Goal: Task Accomplishment & Management: Manage account settings

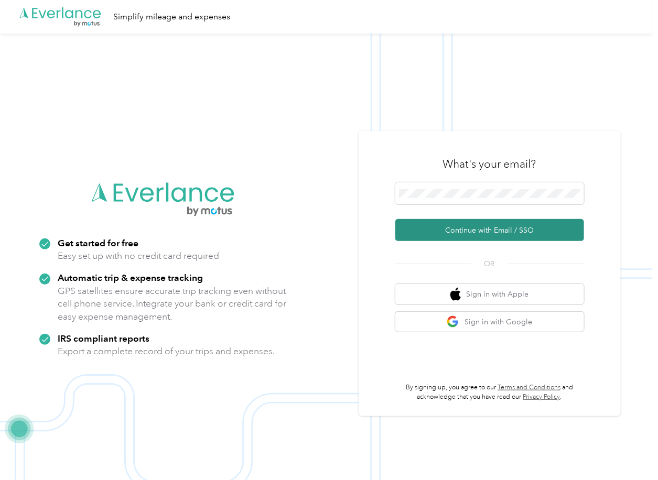
click at [431, 232] on button "Continue with Email / SSO" at bounding box center [489, 230] width 189 height 22
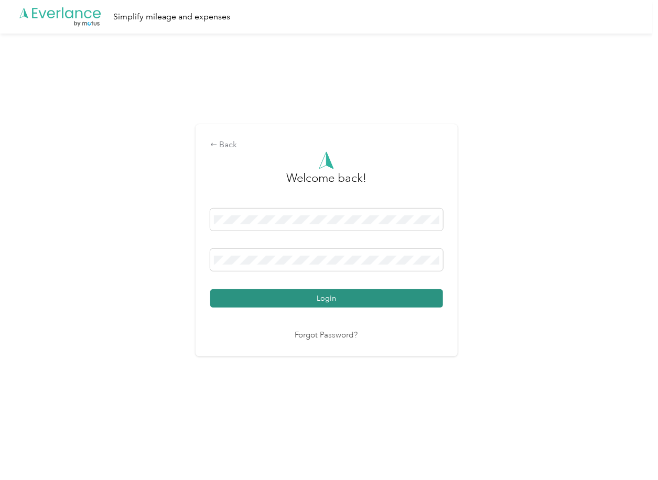
click at [266, 304] on button "Login" at bounding box center [326, 298] width 233 height 18
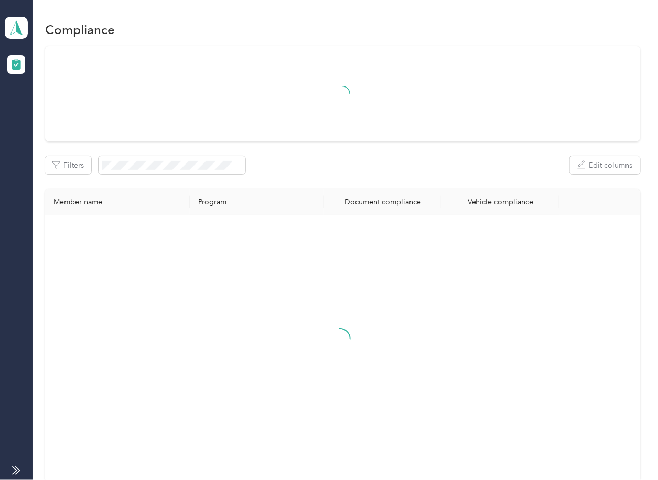
click at [348, 166] on div "Filters Edit columns" at bounding box center [342, 165] width 594 height 18
click at [10, 28] on icon at bounding box center [16, 27] width 16 height 15
click at [360, 161] on div "Filters Edit columns" at bounding box center [342, 165] width 594 height 18
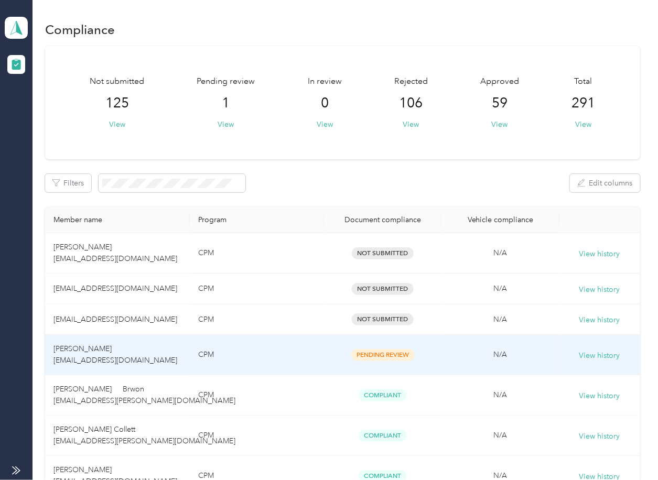
click at [149, 351] on td "[PERSON_NAME] [EMAIL_ADDRESS][DOMAIN_NAME]" at bounding box center [117, 355] width 145 height 40
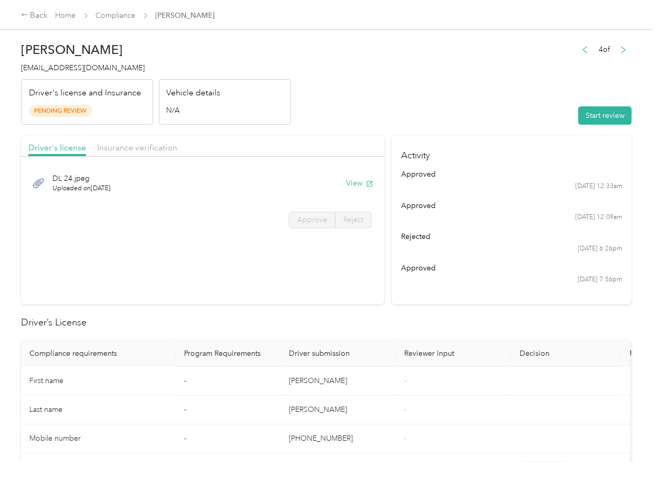
drag, startPoint x: 386, startPoint y: 94, endPoint x: 372, endPoint y: 123, distance: 31.4
click at [386, 94] on header "[PERSON_NAME] [EMAIL_ADDRESS][DOMAIN_NAME] Driver's license and Insurance Pendi…" at bounding box center [326, 81] width 610 height 88
click at [357, 185] on button "View" at bounding box center [359, 183] width 27 height 11
click at [357, 116] on header "[PERSON_NAME] [EMAIL_ADDRESS][DOMAIN_NAME] Driver's license and Insurance Pendi…" at bounding box center [326, 81] width 610 height 88
click at [163, 139] on div "Driver's license Insurance verification" at bounding box center [202, 146] width 363 height 21
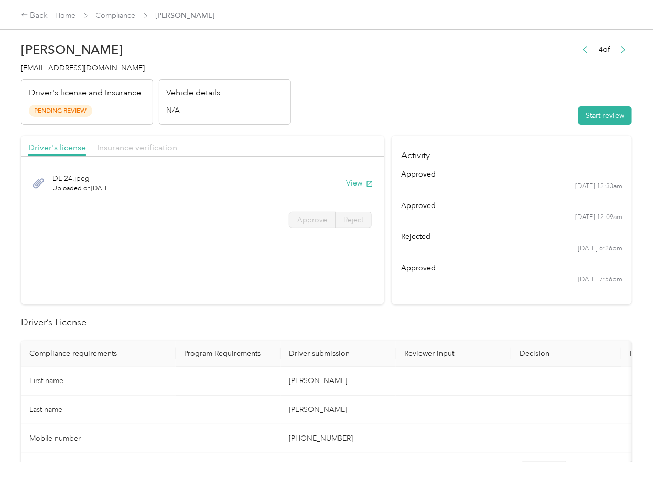
click at [148, 145] on span "Insurance verification" at bounding box center [137, 148] width 80 height 10
click at [139, 150] on span "Insurance verification" at bounding box center [137, 148] width 80 height 10
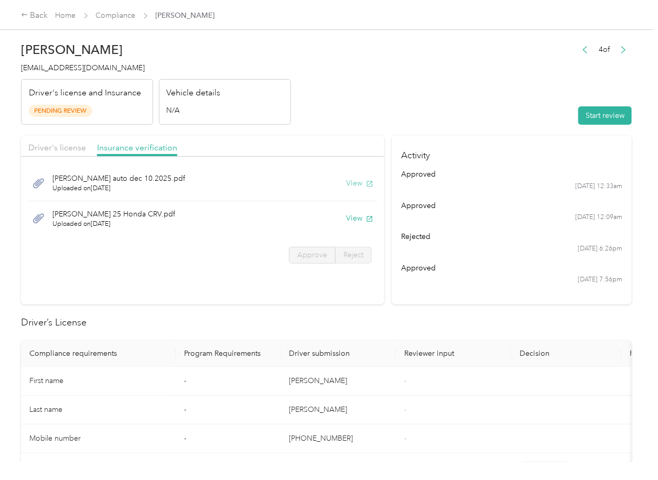
click at [355, 180] on button "View" at bounding box center [359, 183] width 27 height 11
click at [356, 216] on button "View" at bounding box center [359, 218] width 27 height 11
click at [444, 121] on header "[PERSON_NAME] [EMAIL_ADDRESS][DOMAIN_NAME] Driver's license and Insurance Pendi…" at bounding box center [326, 81] width 610 height 88
click at [595, 118] on button "Start review" at bounding box center [604, 115] width 53 height 18
click at [64, 150] on span "Driver's license" at bounding box center [57, 148] width 58 height 10
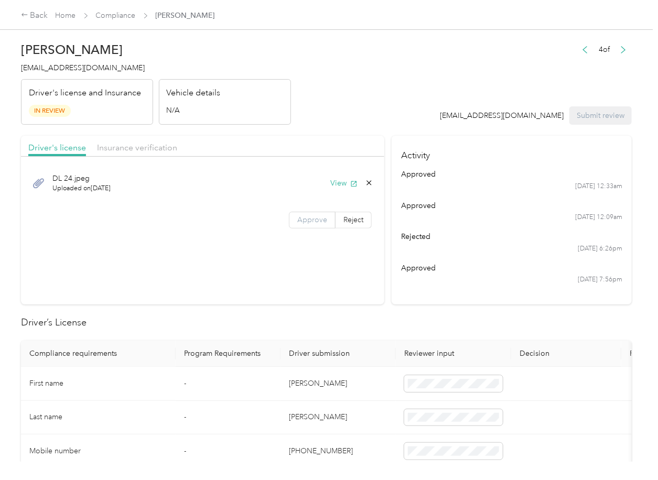
click at [316, 223] on span "Approve" at bounding box center [312, 219] width 30 height 9
click at [155, 148] on span "Insurance verification" at bounding box center [137, 148] width 80 height 10
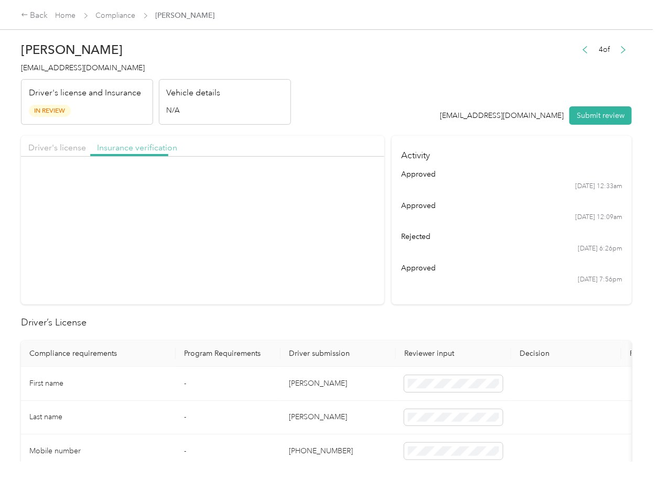
click at [139, 143] on span "Insurance verification" at bounding box center [137, 148] width 80 height 10
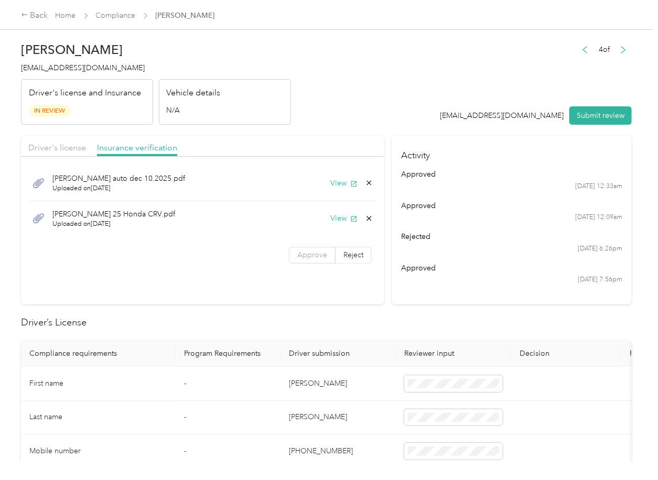
click at [303, 259] on span "Approve" at bounding box center [312, 254] width 30 height 9
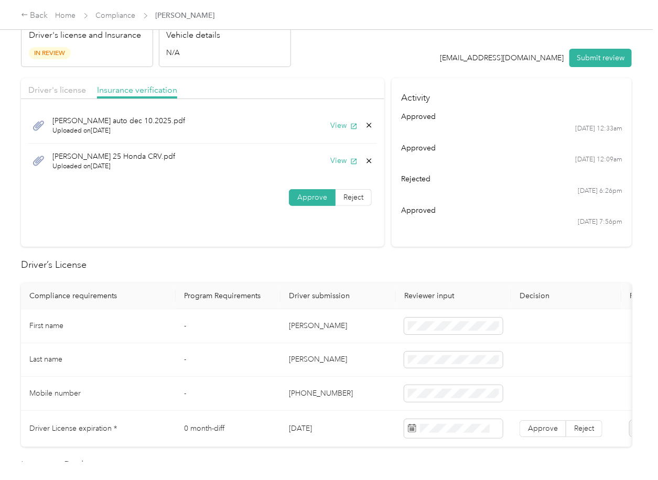
scroll to position [139, 0]
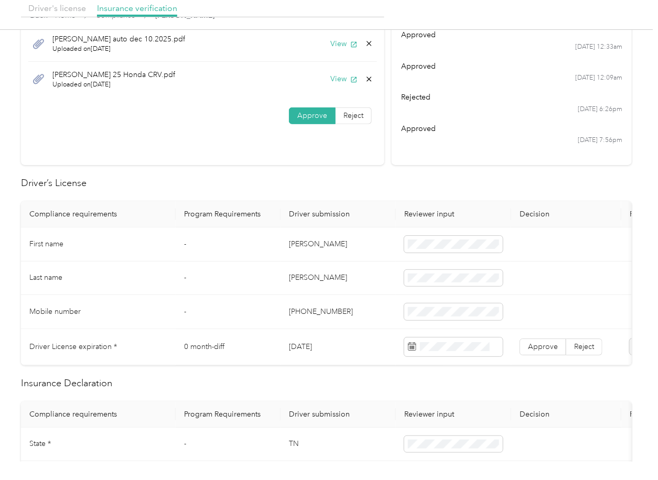
click at [307, 349] on td "[DATE]" at bounding box center [337, 347] width 115 height 36
click at [308, 349] on td "[DATE]" at bounding box center [337, 347] width 115 height 36
copy td "[DATE]"
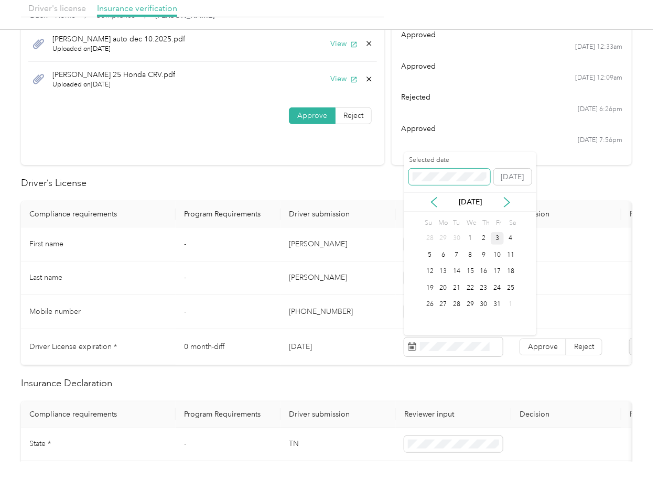
click at [445, 181] on span at bounding box center [449, 177] width 81 height 17
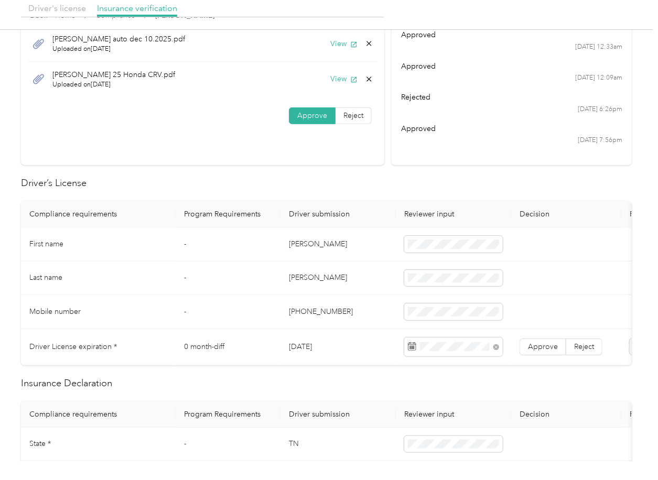
drag, startPoint x: 380, startPoint y: 216, endPoint x: 535, endPoint y: 327, distance: 190.8
click at [379, 217] on th "Driver submission" at bounding box center [337, 214] width 115 height 26
click at [538, 348] on span "Approve" at bounding box center [543, 346] width 30 height 9
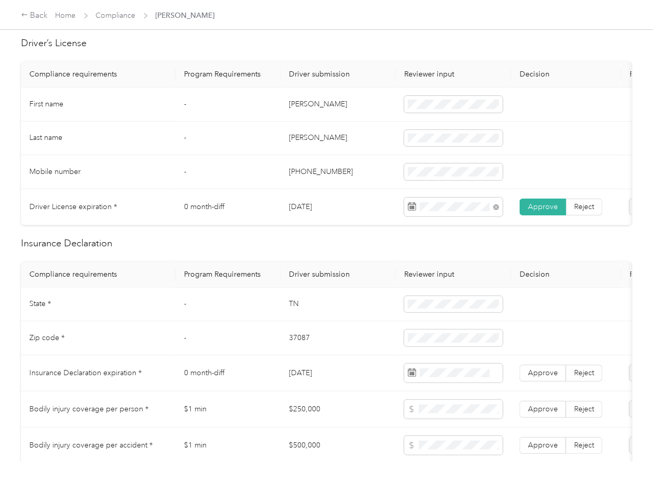
click at [338, 250] on h2 "Insurance Declaration" at bounding box center [326, 243] width 610 height 14
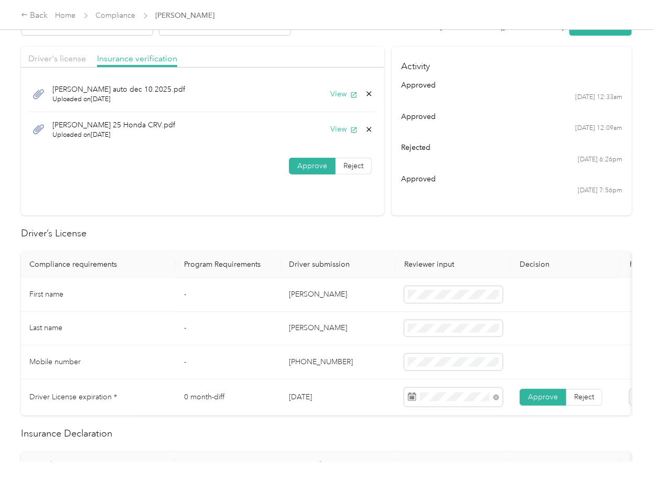
scroll to position [0, 0]
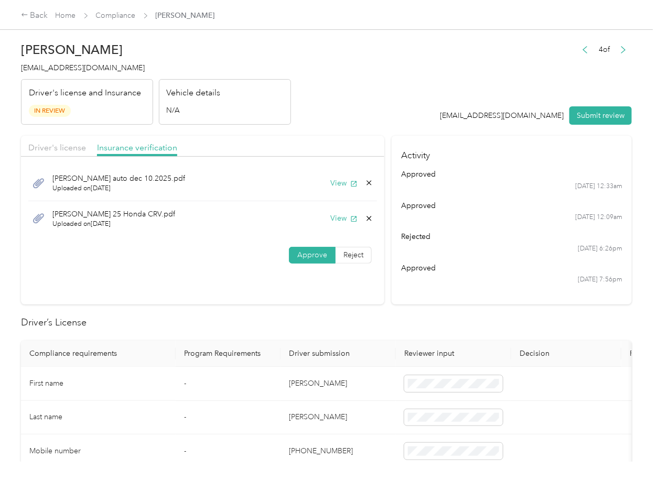
click at [367, 218] on icon at bounding box center [369, 218] width 8 height 8
click at [337, 224] on button "Yes" at bounding box center [340, 225] width 20 height 17
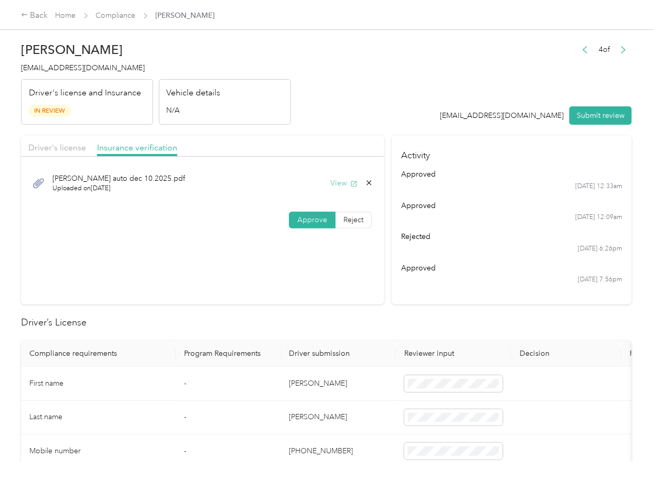
click at [343, 179] on button "View" at bounding box center [343, 183] width 27 height 11
drag, startPoint x: 376, startPoint y: 86, endPoint x: 374, endPoint y: 94, distance: 8.0
click at [376, 89] on header "[PERSON_NAME] [EMAIL_ADDRESS][DOMAIN_NAME] Driver's license and Insurance In Re…" at bounding box center [326, 81] width 610 height 88
click at [351, 221] on span "Reject" at bounding box center [353, 219] width 20 height 9
click at [222, 247] on span "Uploaded insurance document is blurry or cut off image" at bounding box center [232, 249] width 72 height 31
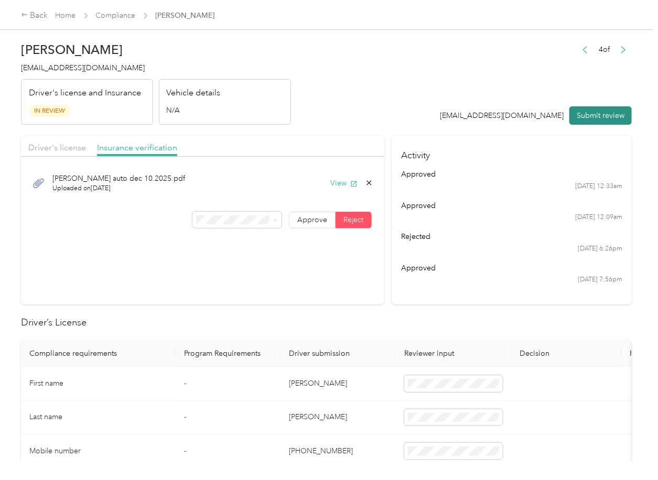
click at [601, 116] on button "Submit review" at bounding box center [600, 115] width 62 height 18
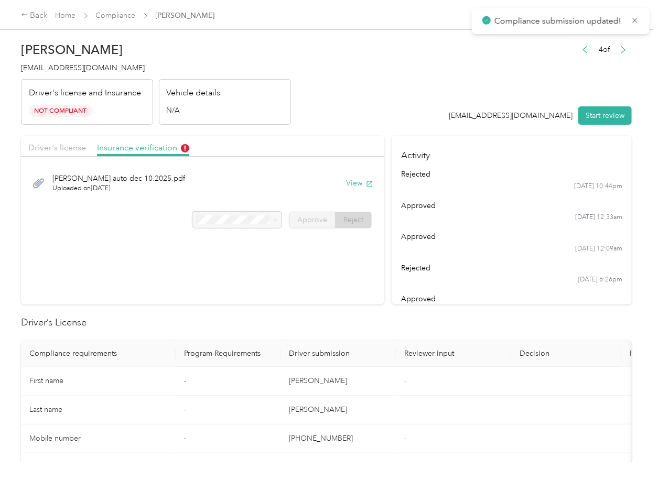
click at [78, 64] on span "[EMAIL_ADDRESS][DOMAIN_NAME]" at bounding box center [83, 67] width 124 height 9
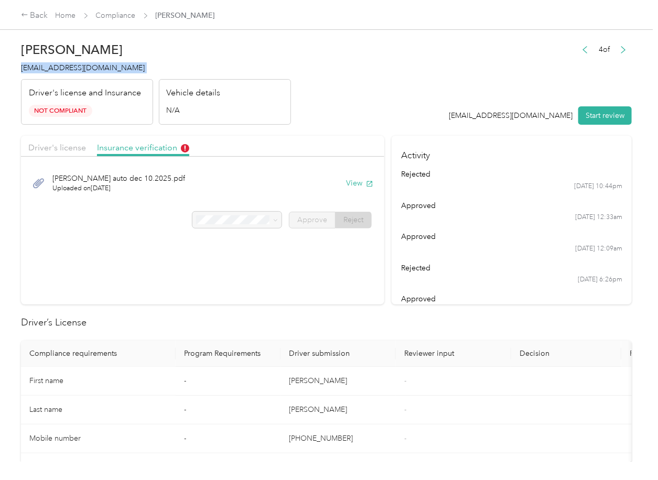
copy span "[EMAIL_ADDRESS][DOMAIN_NAME]"
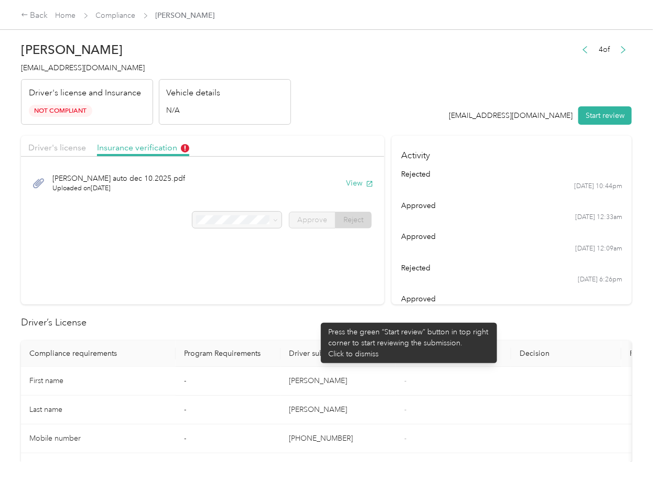
click at [315, 318] on h2 "Driver’s License" at bounding box center [326, 322] width 610 height 14
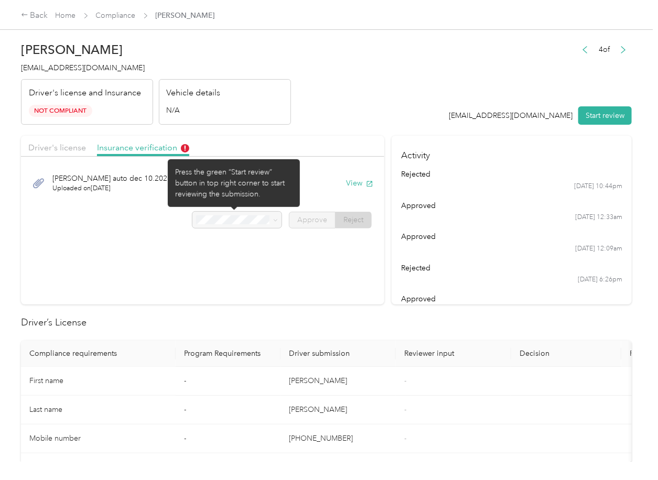
click at [215, 222] on div at bounding box center [237, 220] width 90 height 17
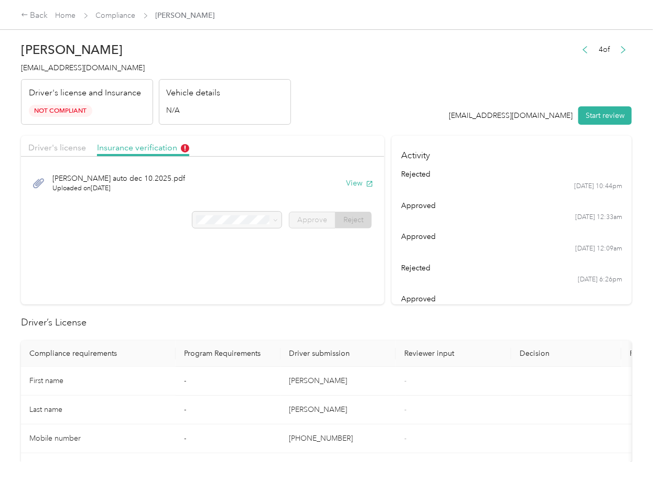
drag, startPoint x: 472, startPoint y: 234, endPoint x: 415, endPoint y: 267, distance: 65.7
click at [472, 234] on div "approved" at bounding box center [512, 236] width 222 height 11
click at [439, 136] on h4 "Activity" at bounding box center [511, 152] width 240 height 33
click at [368, 182] on icon "button" at bounding box center [370, 184] width 6 height 6
click at [114, 14] on link "Compliance" at bounding box center [116, 15] width 40 height 9
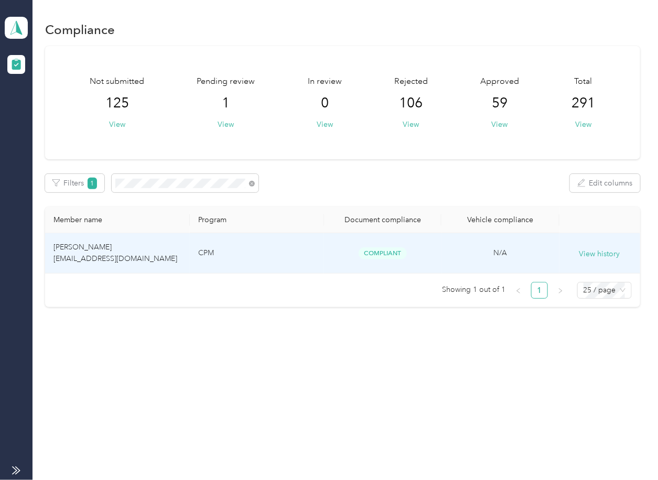
click at [87, 248] on span "[PERSON_NAME] [EMAIL_ADDRESS][DOMAIN_NAME]" at bounding box center [115, 253] width 124 height 20
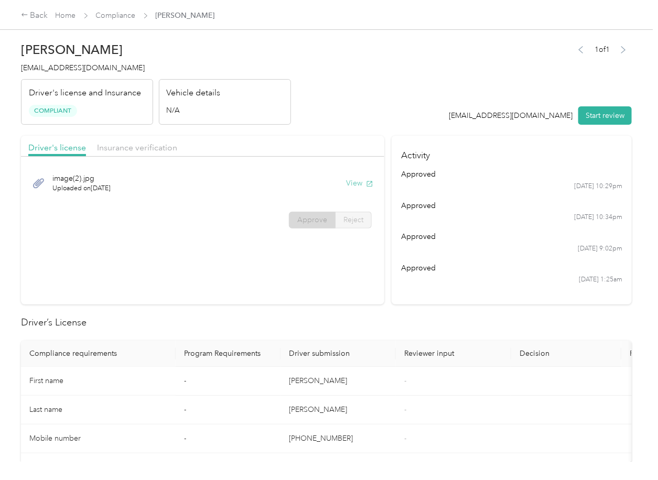
click at [358, 182] on button "View" at bounding box center [359, 183] width 27 height 11
click at [336, 115] on header "[PERSON_NAME] [EMAIL_ADDRESS][DOMAIN_NAME] Driver's license and Insurance Compl…" at bounding box center [326, 81] width 610 height 88
click at [108, 159] on div at bounding box center [202, 160] width 363 height 6
click at [140, 151] on span "Insurance verification" at bounding box center [137, 148] width 80 height 10
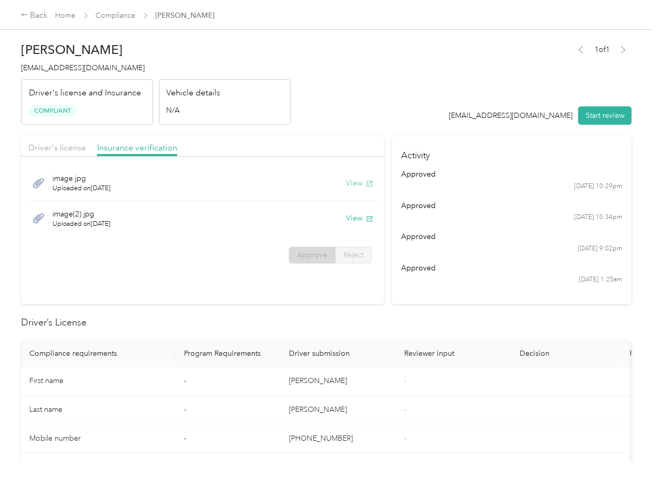
click at [359, 187] on button "View" at bounding box center [359, 183] width 27 height 11
click at [357, 217] on button "View" at bounding box center [359, 218] width 27 height 11
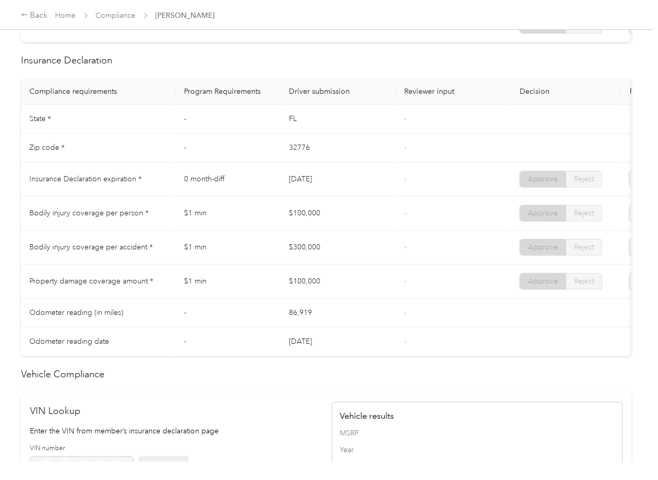
scroll to position [419, 0]
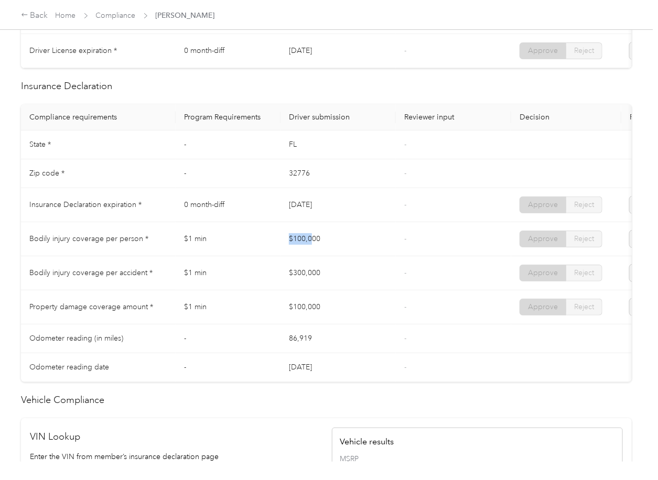
drag, startPoint x: 284, startPoint y: 251, endPoint x: 303, endPoint y: 265, distance: 23.3
click at [336, 252] on td "$100,000" at bounding box center [337, 239] width 115 height 34
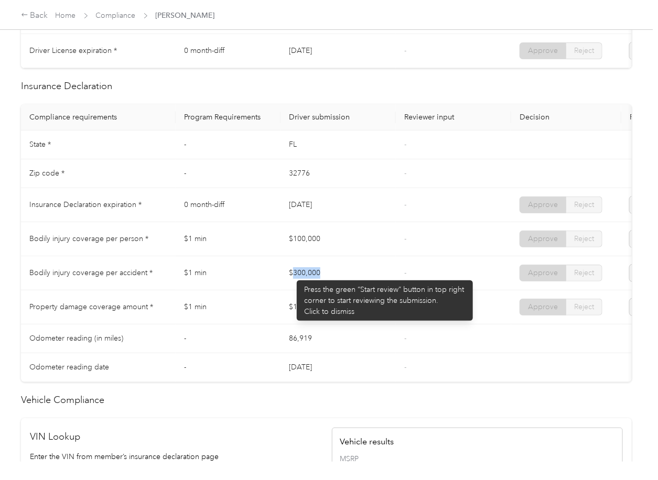
drag, startPoint x: 291, startPoint y: 275, endPoint x: 319, endPoint y: 303, distance: 39.3
click at [351, 286] on td "$300,000" at bounding box center [337, 273] width 115 height 34
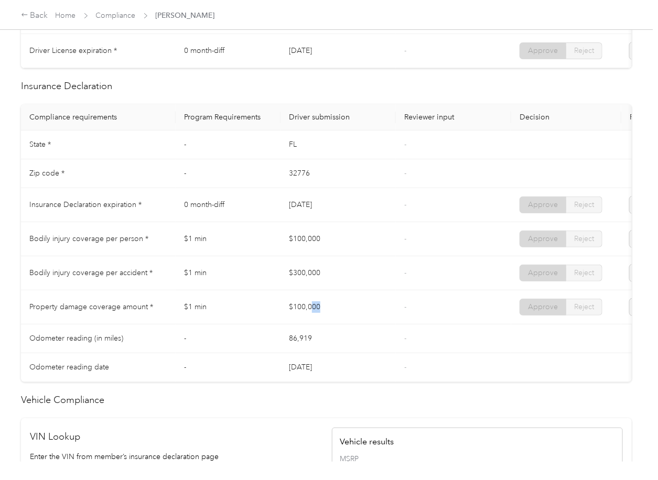
drag, startPoint x: 338, startPoint y: 314, endPoint x: 413, endPoint y: 314, distance: 74.4
click at [393, 314] on td "$100,000" at bounding box center [337, 307] width 115 height 34
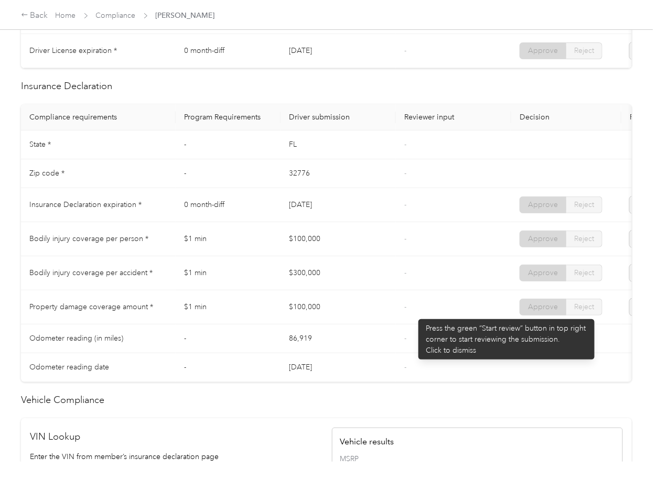
click at [413, 313] on td "-" at bounding box center [453, 307] width 115 height 34
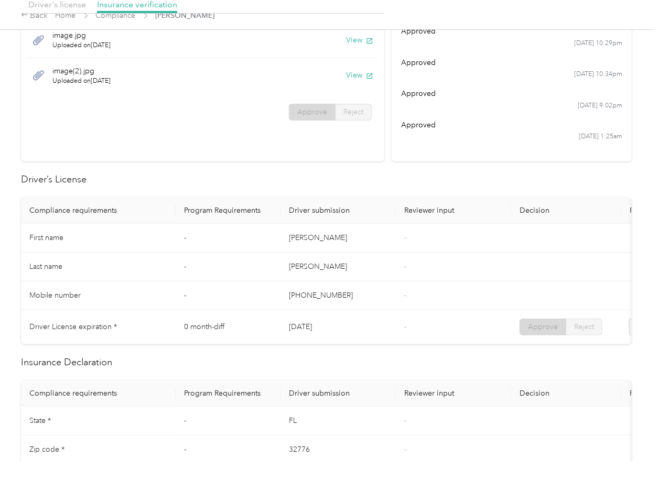
scroll to position [0, 0]
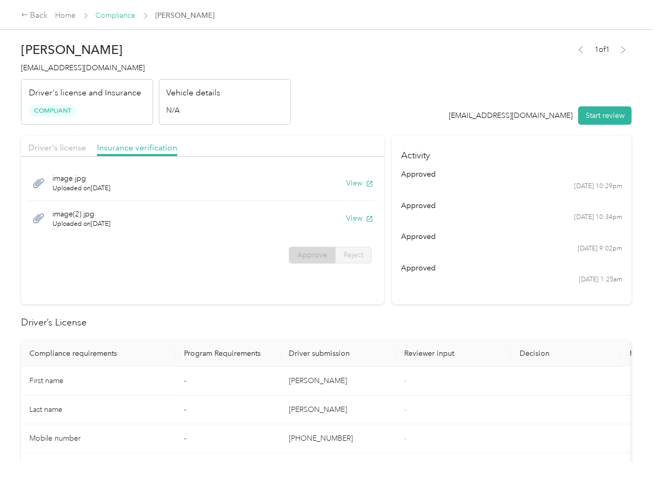
click at [132, 19] on link "Compliance" at bounding box center [116, 15] width 40 height 9
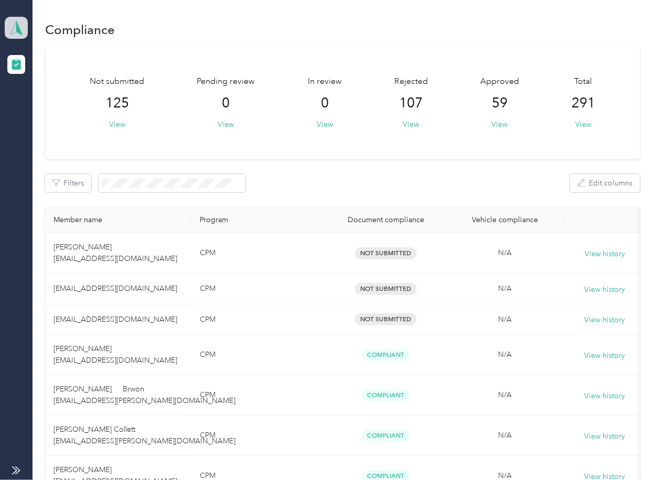
click at [6, 25] on span at bounding box center [16, 28] width 23 height 22
drag, startPoint x: 41, startPoint y: 100, endPoint x: 34, endPoint y: 148, distance: 48.8
click at [41, 100] on div "Team dashboard Log out" at bounding box center [115, 98] width 206 height 42
click at [20, 28] on icon at bounding box center [16, 27] width 16 height 15
click at [49, 114] on div "Log out" at bounding box center [115, 110] width 206 height 18
